Goal: Task Accomplishment & Management: Use online tool/utility

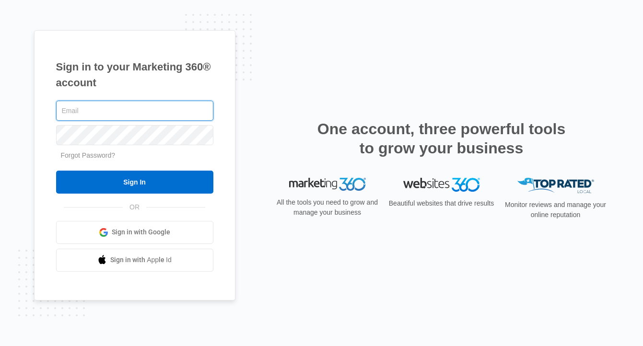
click at [0, 346] on com-1password-button at bounding box center [0, 346] width 0 height 0
click at [160, 116] on input "text" at bounding box center [134, 111] width 157 height 20
click at [0, 346] on com-1password-button at bounding box center [0, 346] width 0 height 0
click at [142, 111] on input "text" at bounding box center [134, 111] width 157 height 20
click at [0, 346] on com-1password-button at bounding box center [0, 346] width 0 height 0
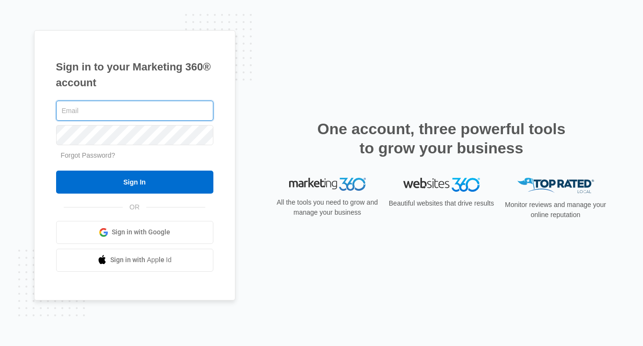
type input "[PERSON_NAME][EMAIL_ADDRESS][DOMAIN_NAME]"
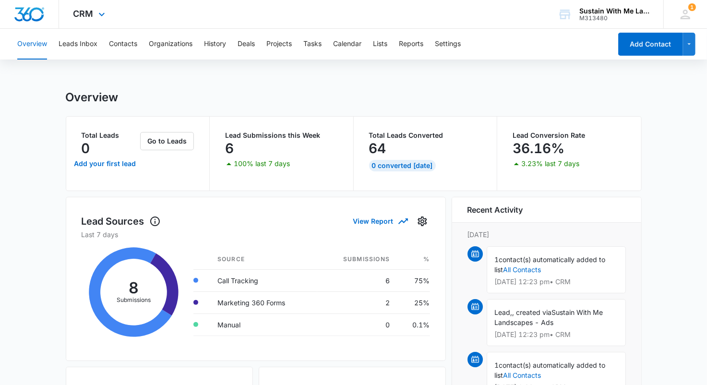
click at [107, 11] on div "CRM Apps Reputation Websites Forms CRM Email Social Shop Payments POS Content A…" at bounding box center [90, 14] width 63 height 28
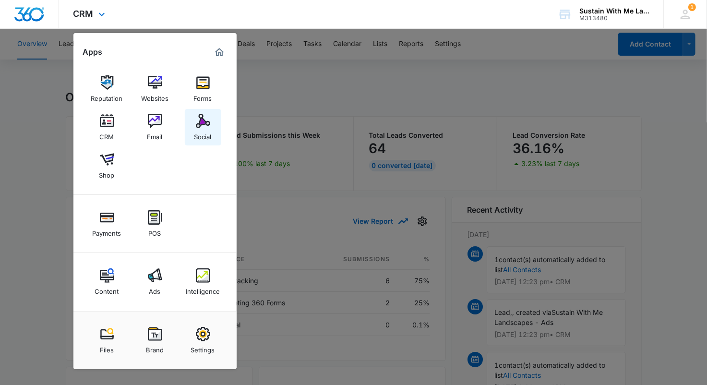
click at [208, 129] on div "Social" at bounding box center [202, 134] width 17 height 12
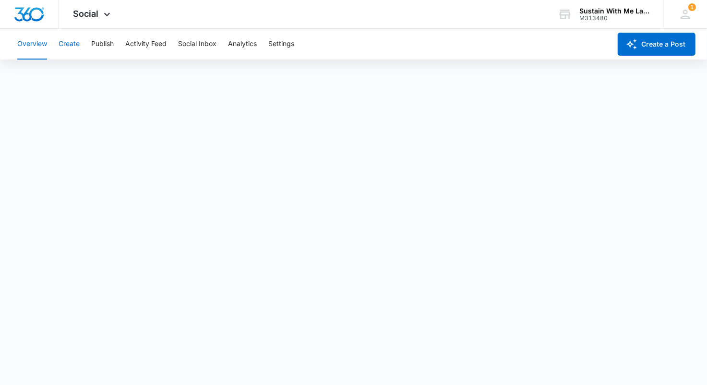
click at [75, 52] on button "Create" at bounding box center [69, 44] width 21 height 31
